Goal: Transaction & Acquisition: Book appointment/travel/reservation

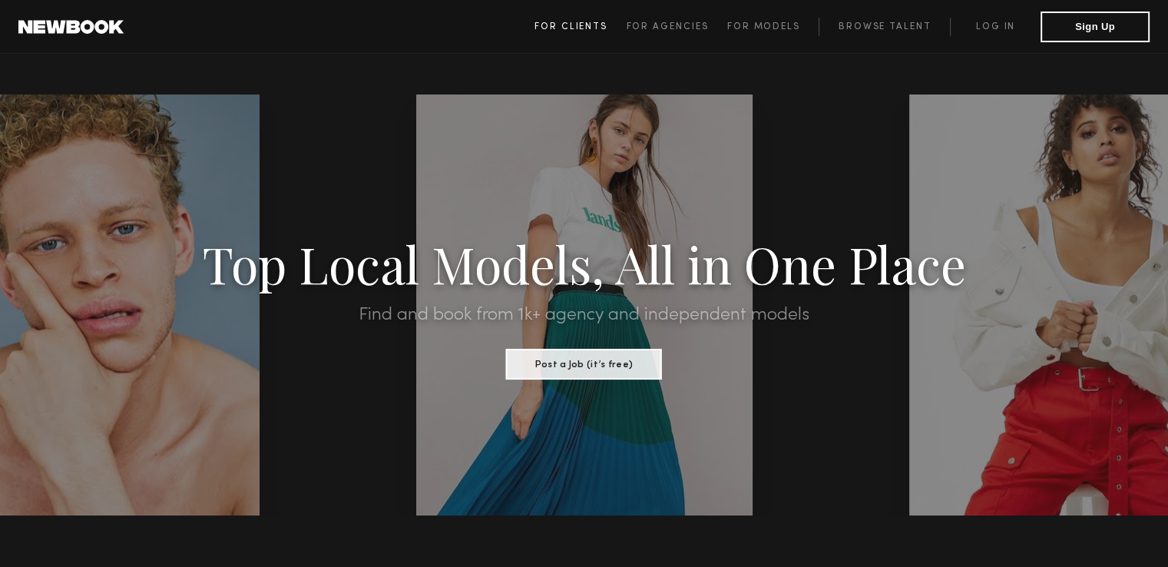
click at [549, 29] on span "For Clients" at bounding box center [570, 26] width 73 height 9
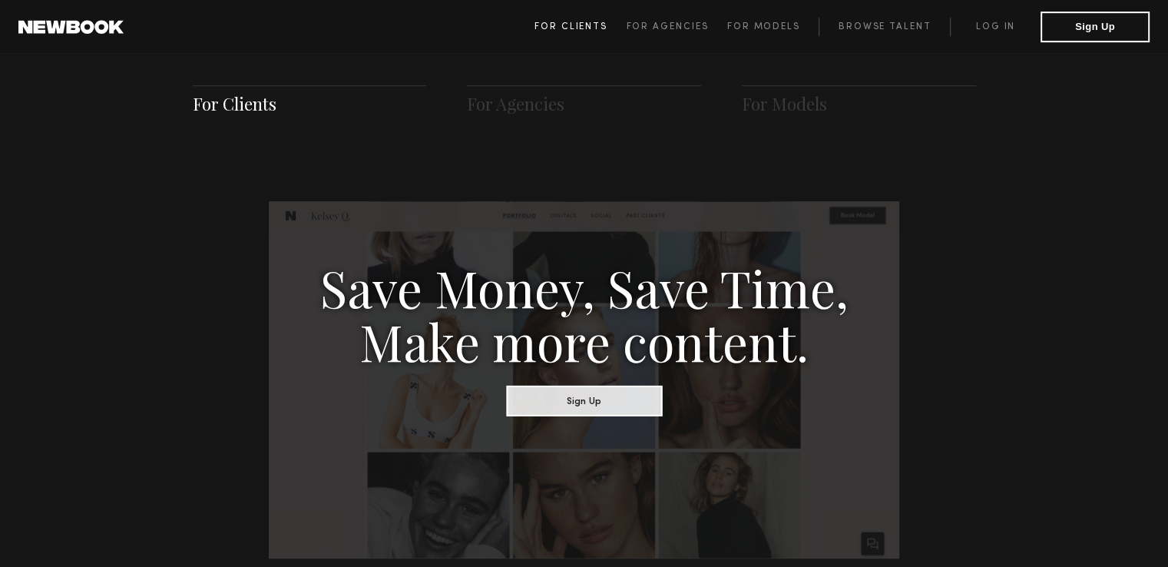
scroll to position [766, 0]
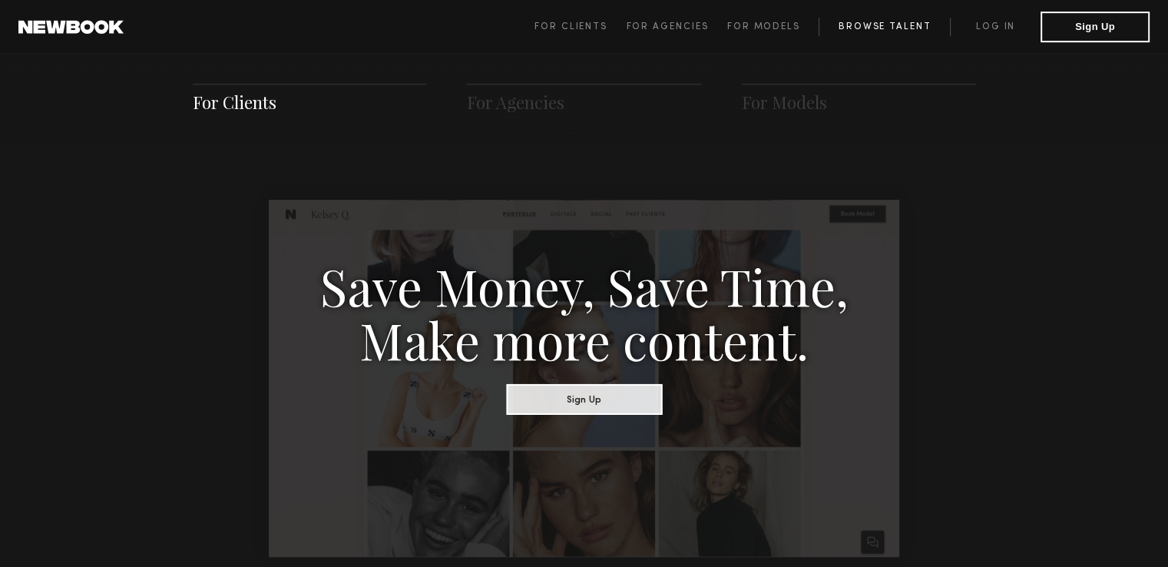
click at [881, 31] on link "Browse Talent" at bounding box center [884, 27] width 131 height 18
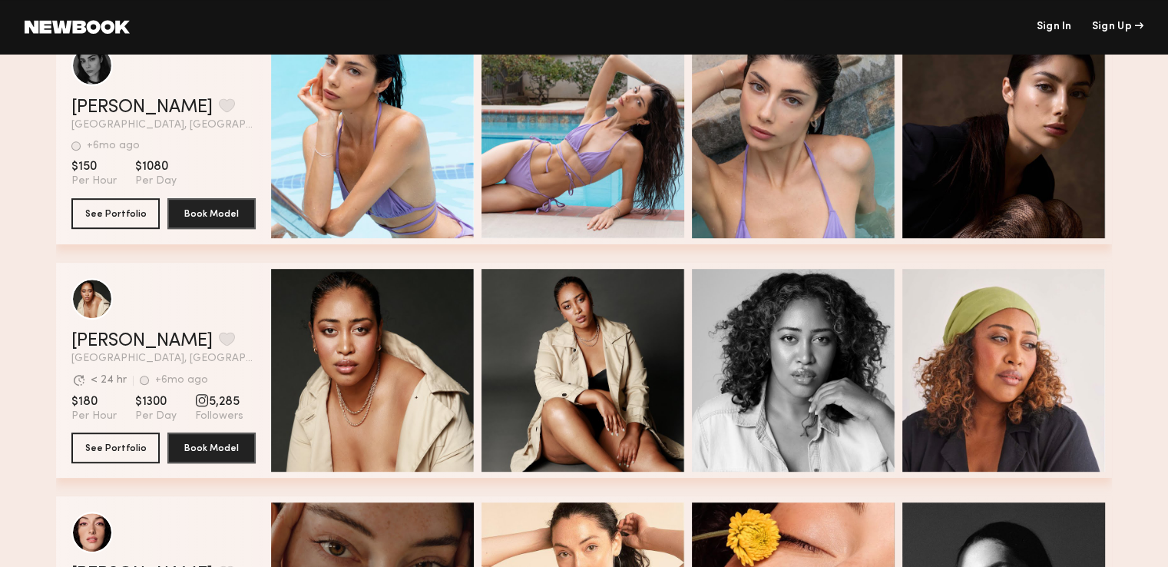
scroll to position [0, 5]
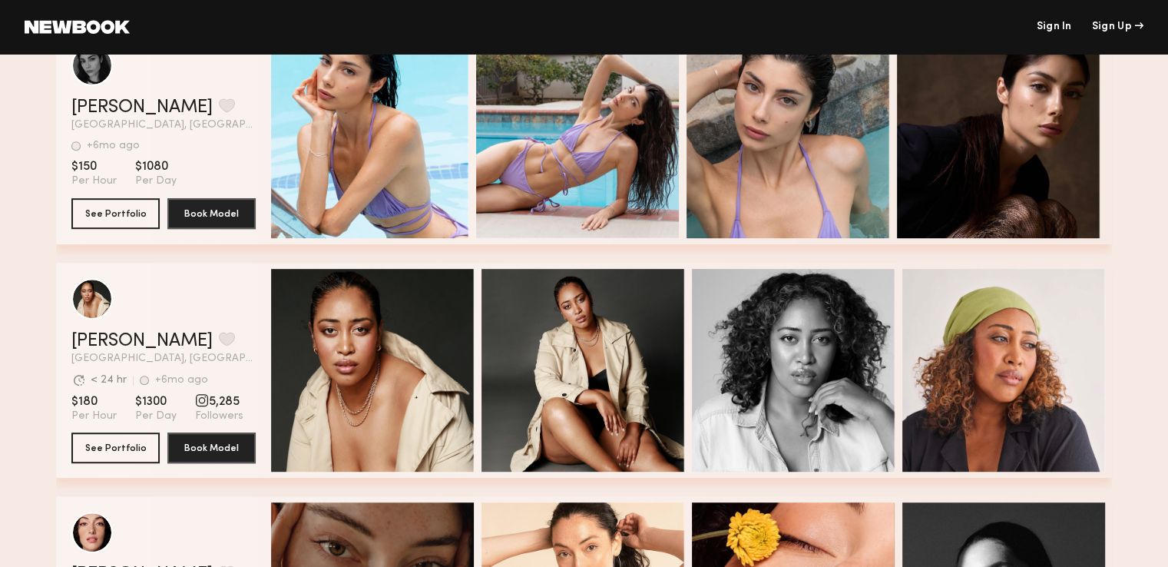
drag, startPoint x: 912, startPoint y: 151, endPoint x: 873, endPoint y: 152, distance: 38.4
click at [873, 152] on div "[PERSON_NAME] Favorite [GEOGRAPHIC_DATA], [GEOGRAPHIC_DATA] +6mo ago Last Onlin…" at bounding box center [584, 136] width 1056 height 215
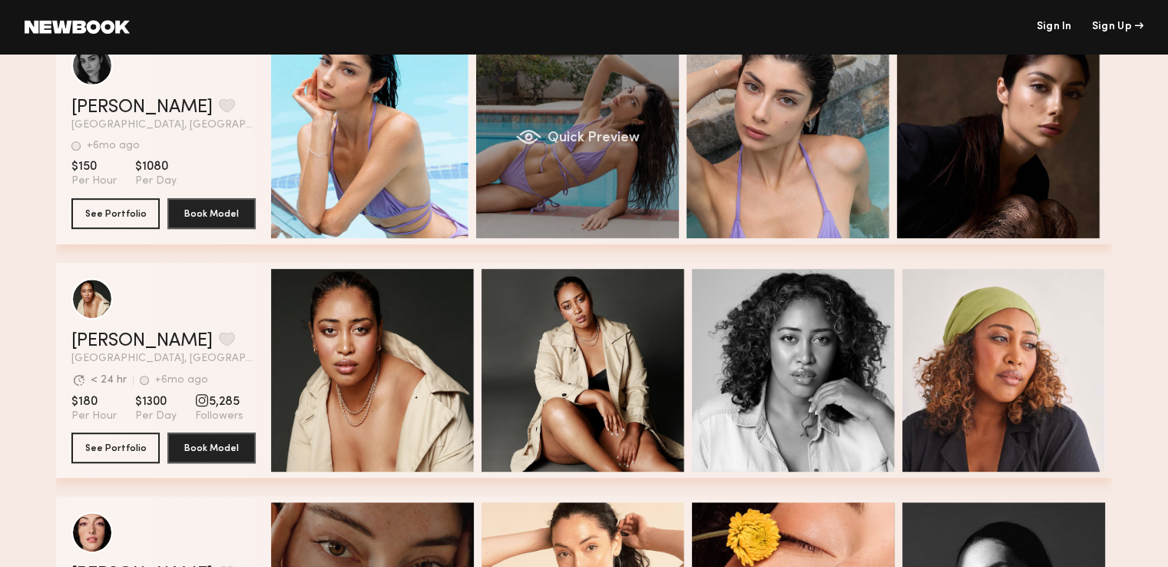
drag, startPoint x: 974, startPoint y: 152, endPoint x: 551, endPoint y: 204, distance: 426.3
click at [551, 204] on div "[PERSON_NAME] Favorite [GEOGRAPHIC_DATA], [GEOGRAPHIC_DATA] +6mo ago Last Onlin…" at bounding box center [584, 136] width 1056 height 215
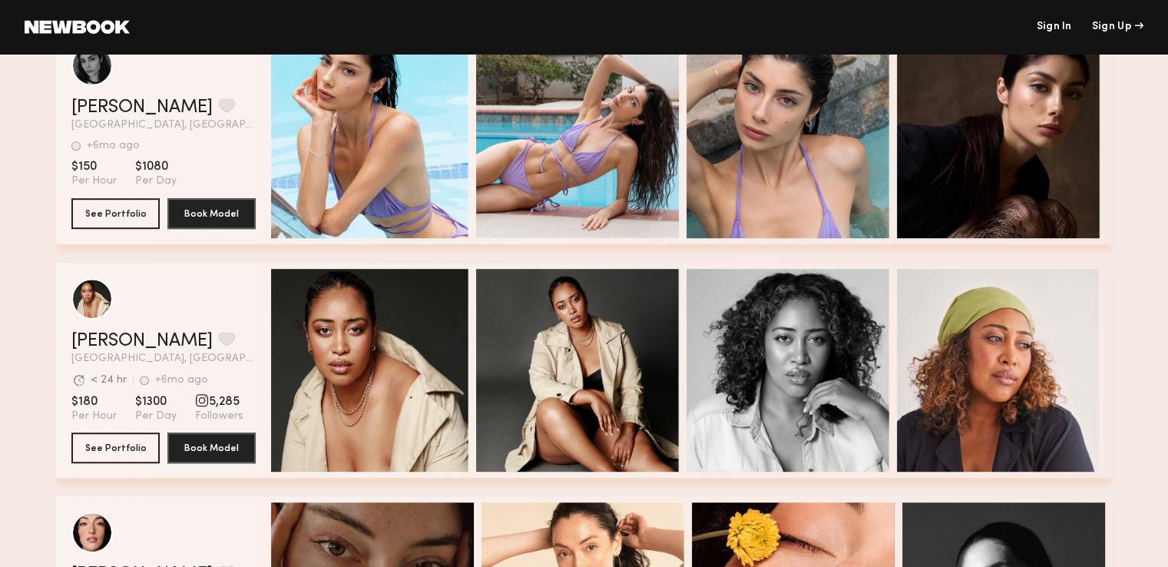
scroll to position [0, 0]
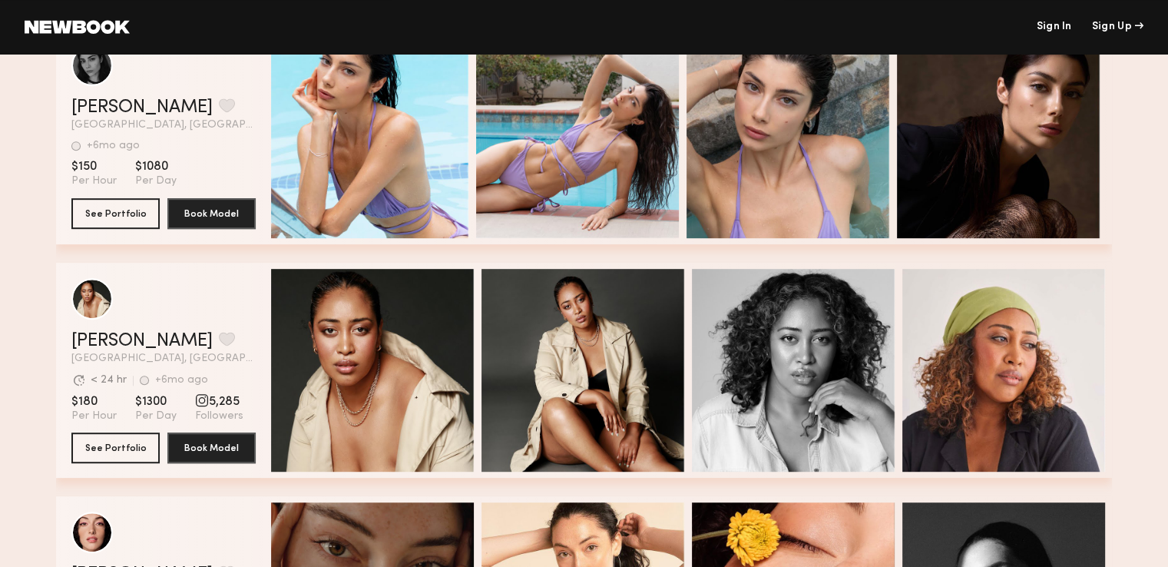
drag, startPoint x: 822, startPoint y: 392, endPoint x: 917, endPoint y: 391, distance: 94.5
click at [917, 391] on div "[PERSON_NAME] Favorite [GEOGRAPHIC_DATA], [GEOGRAPHIC_DATA] Avg. request respon…" at bounding box center [584, 370] width 1056 height 215
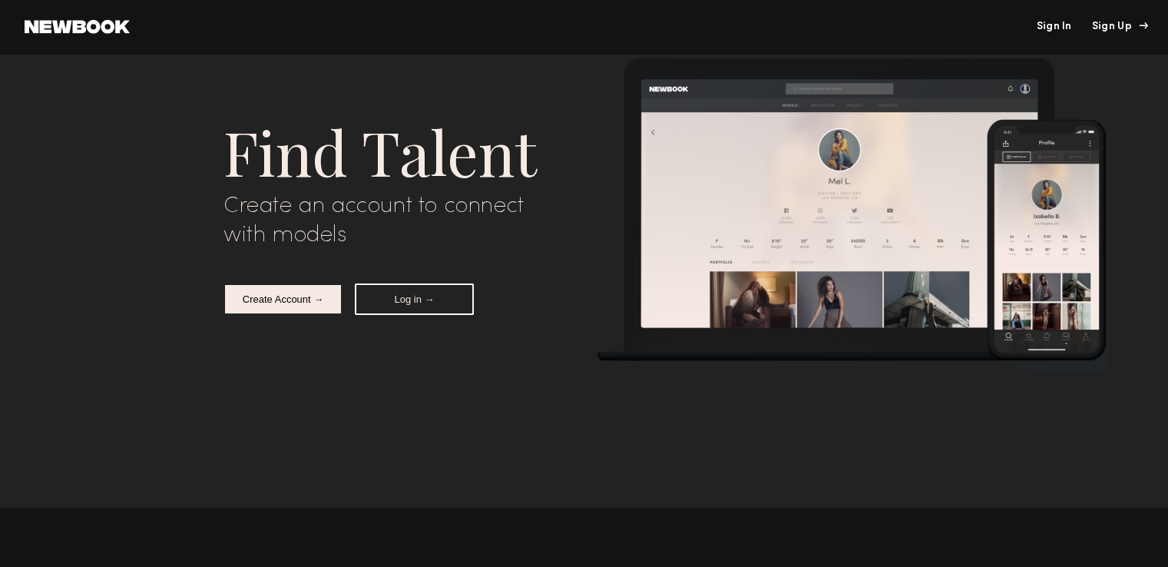
click at [1114, 32] on div "Sign Up" at bounding box center [1117, 27] width 51 height 11
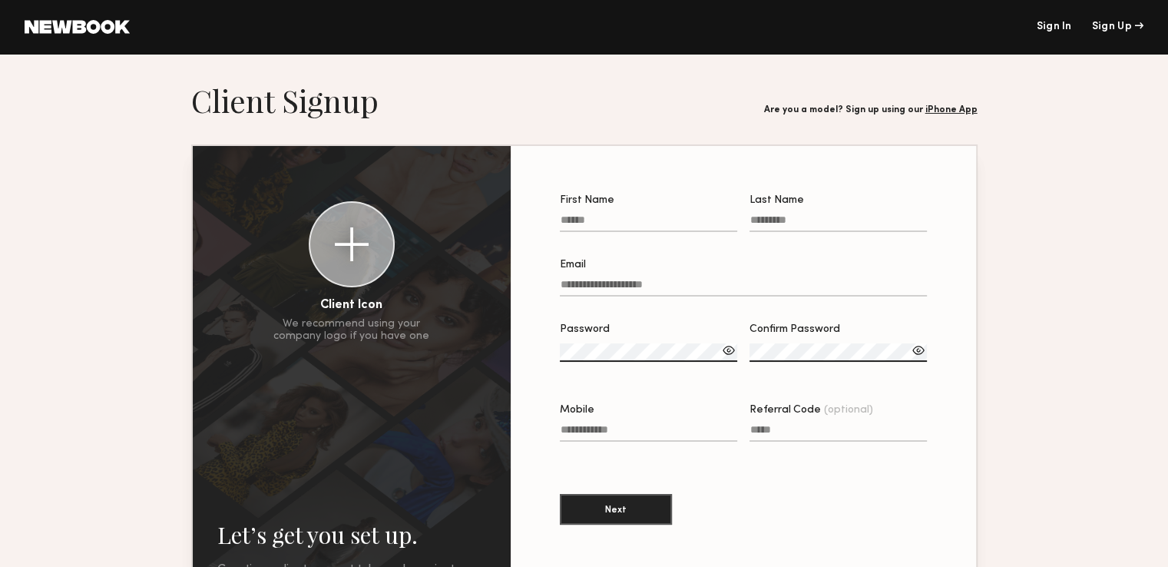
click at [65, 31] on link at bounding box center [77, 27] width 105 height 14
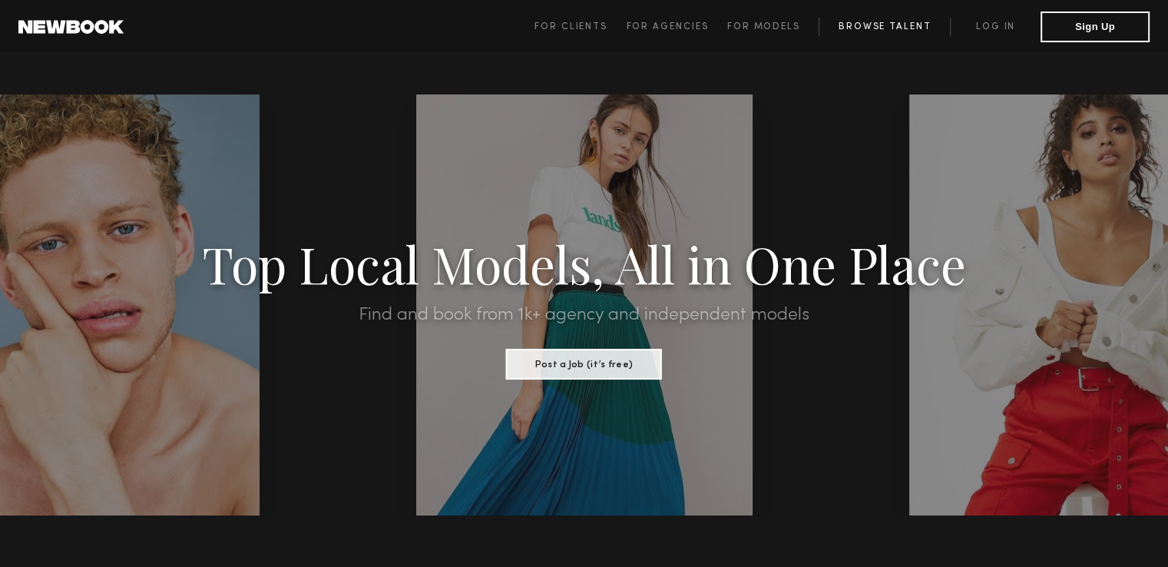
click at [895, 29] on link "Browse Talent" at bounding box center [884, 27] width 131 height 18
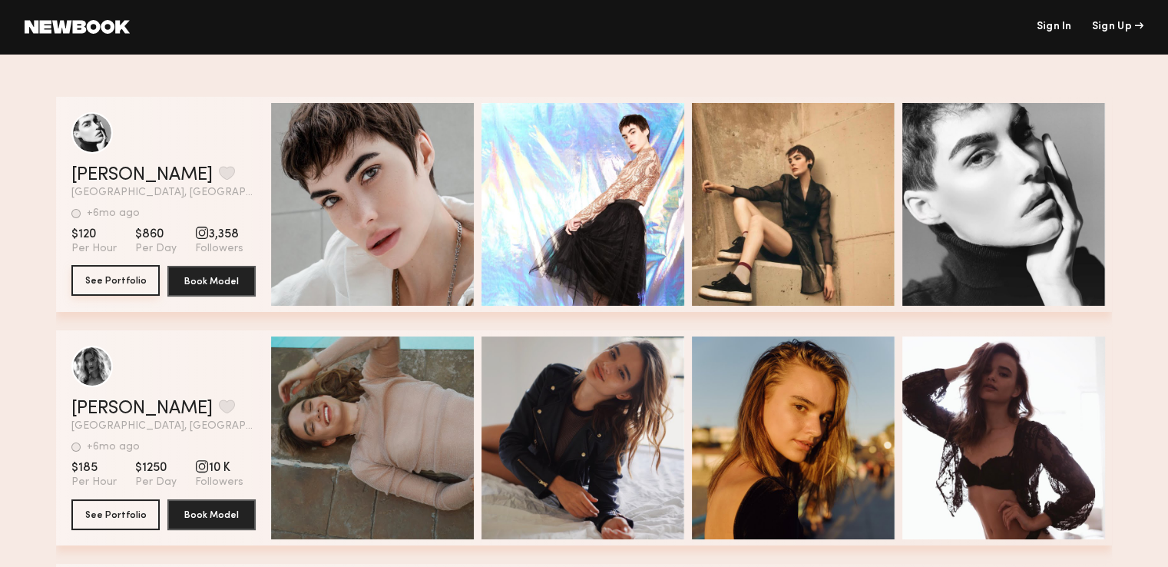
click at [114, 280] on button "See Portfolio" at bounding box center [115, 280] width 88 height 31
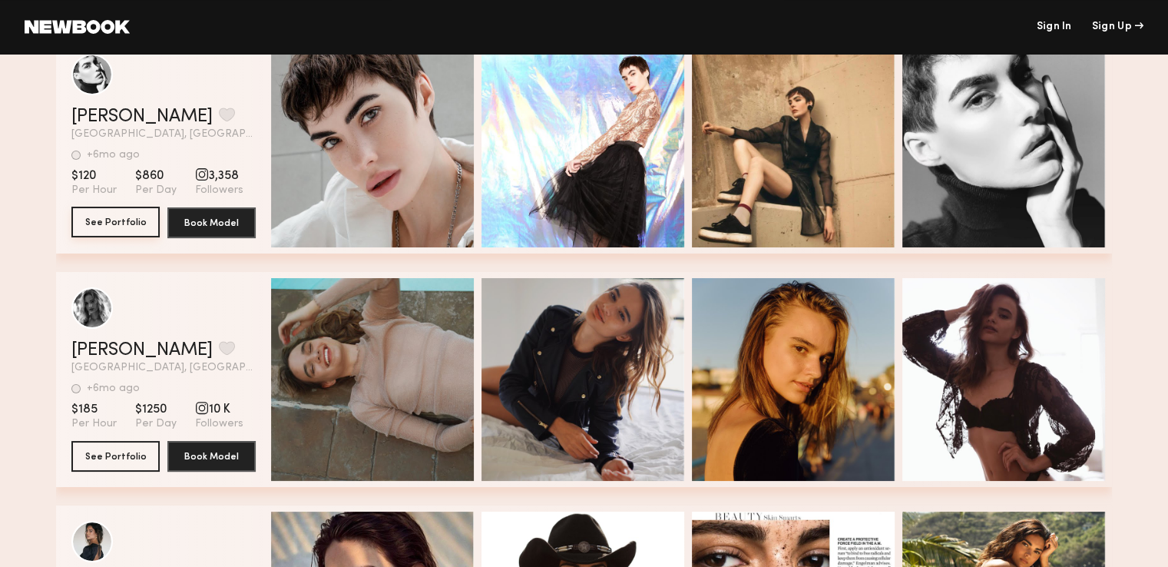
scroll to position [154, 0]
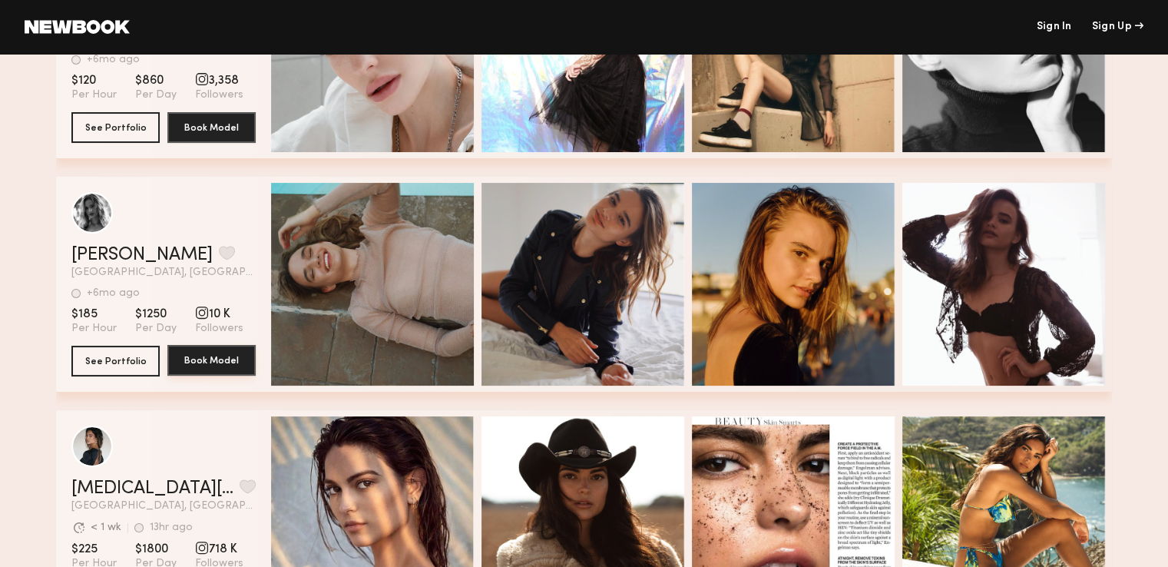
click at [233, 360] on button "Book Model" at bounding box center [211, 360] width 88 height 31
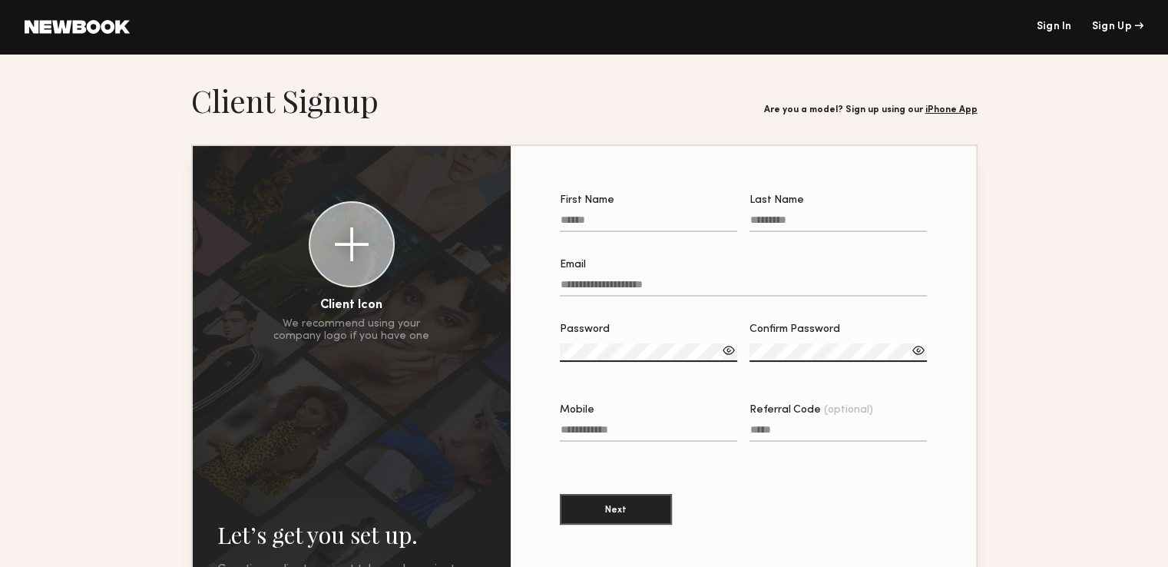
click at [129, 26] on header "Sign In Sign Up" at bounding box center [584, 27] width 1168 height 54
click at [114, 25] on link at bounding box center [77, 27] width 105 height 14
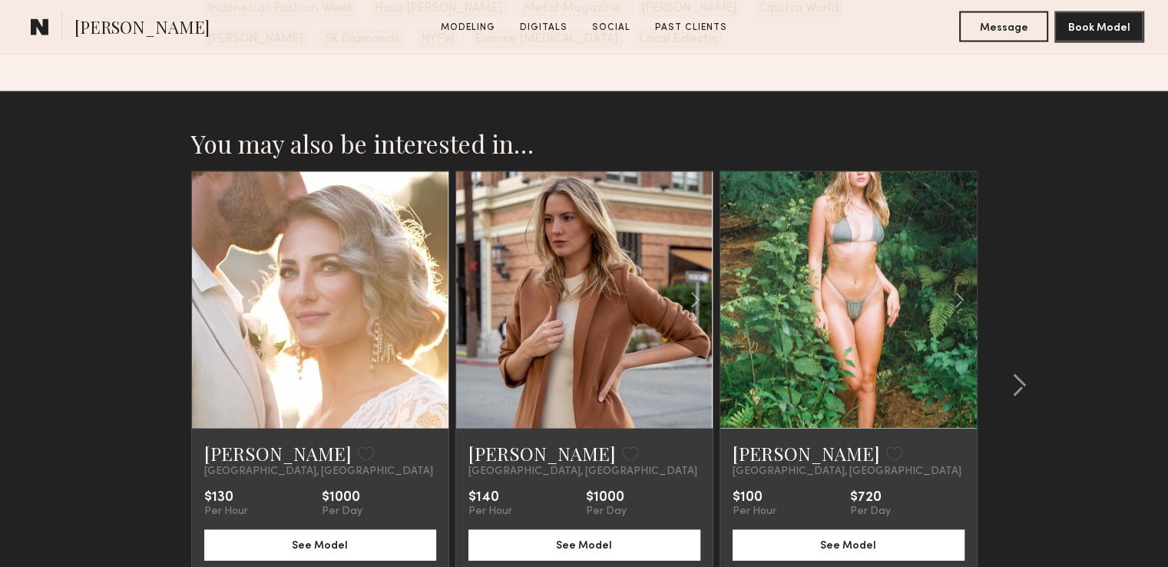
scroll to position [3109, 0]
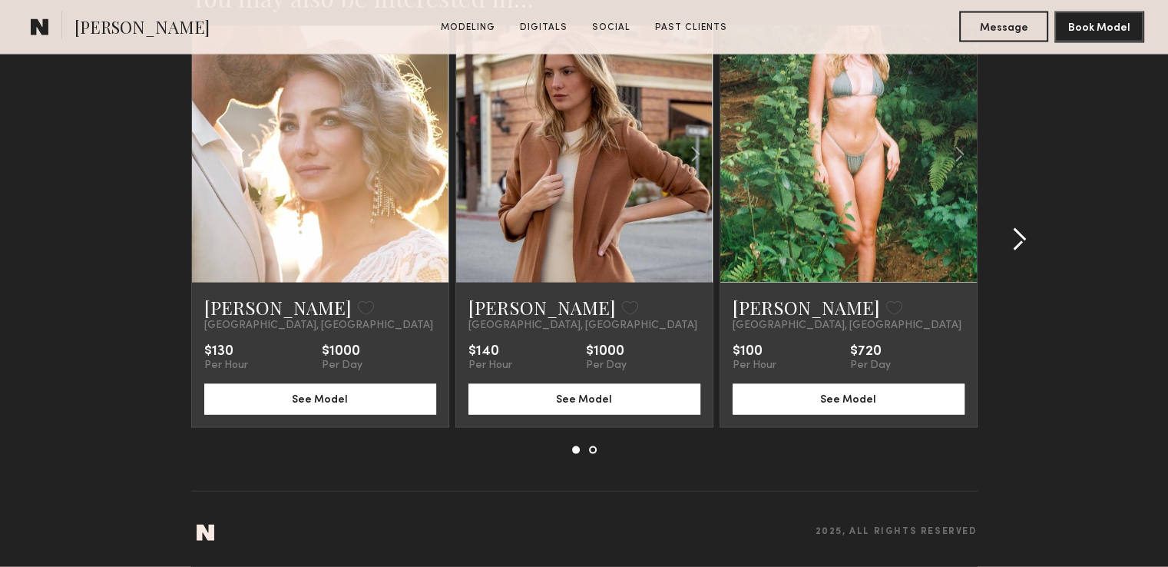
click at [1027, 235] on div at bounding box center [1015, 239] width 74 height 429
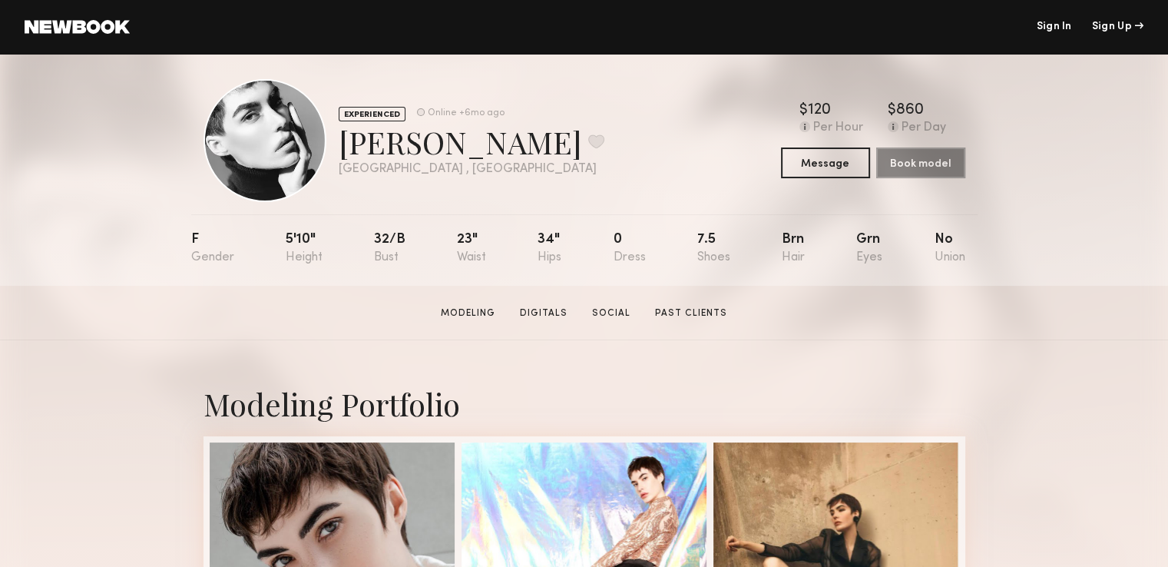
scroll to position [0, 0]
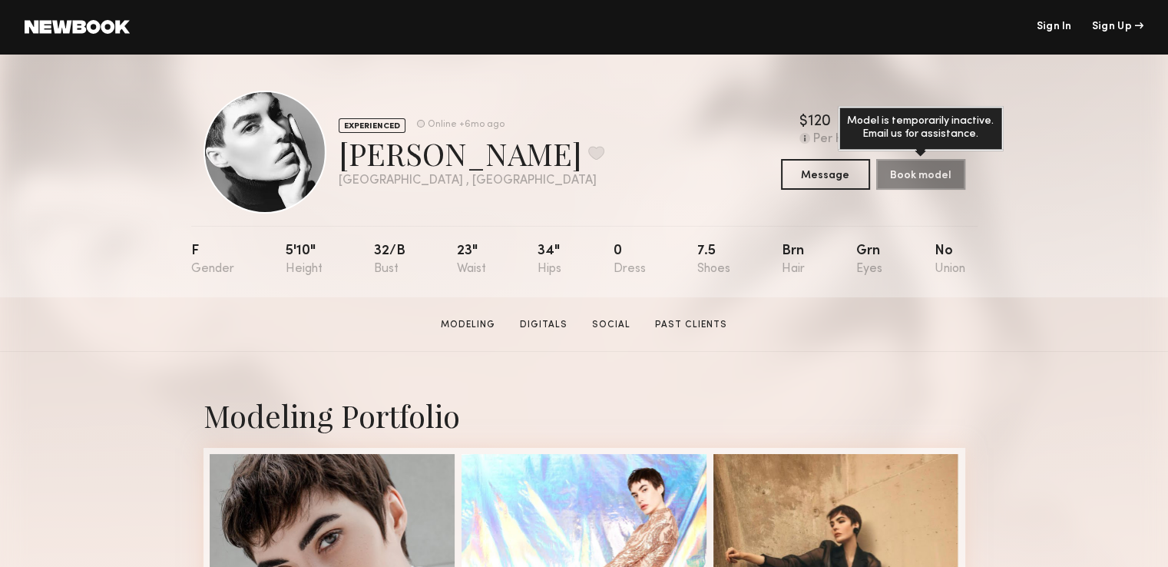
click at [932, 167] on div "Book model Model is temporarily inactive. Email us for assistance." at bounding box center [920, 174] width 89 height 31
